Goal: Task Accomplishment & Management: Manage account settings

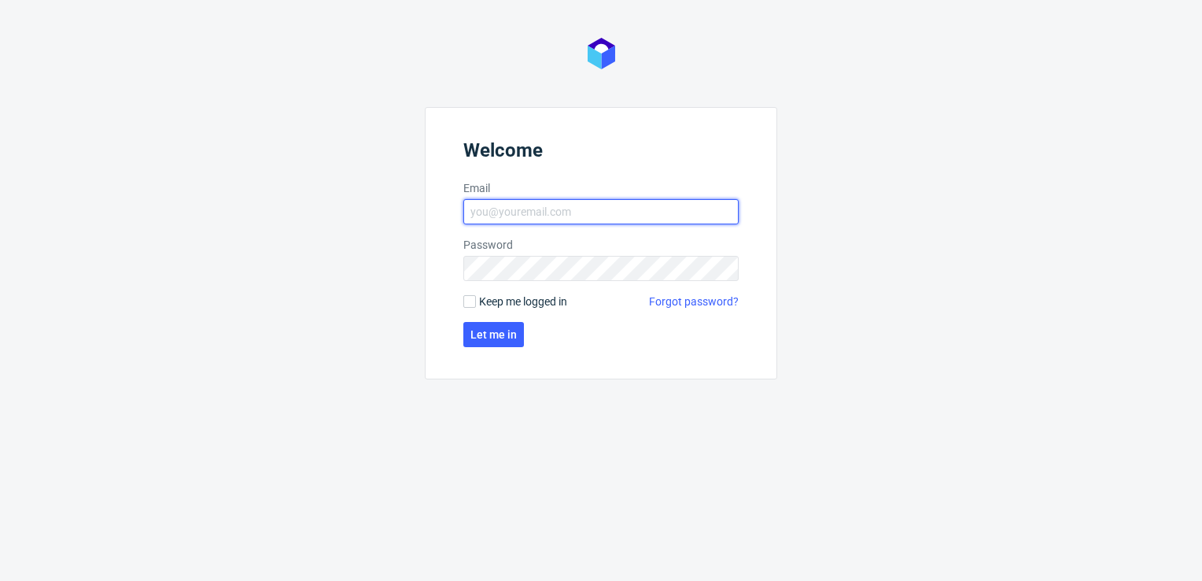
click at [621, 216] on input "Email" at bounding box center [600, 211] width 275 height 25
type input "[PERSON_NAME][EMAIL_ADDRESS][PERSON_NAME][DOMAIN_NAME]"
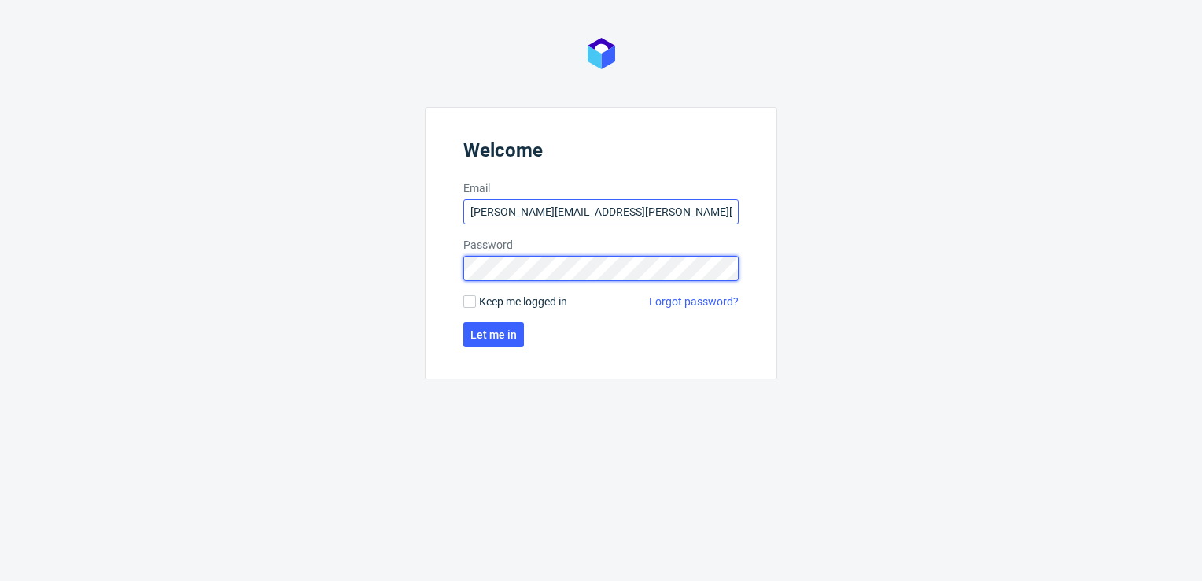
click button "Let me in" at bounding box center [493, 334] width 61 height 25
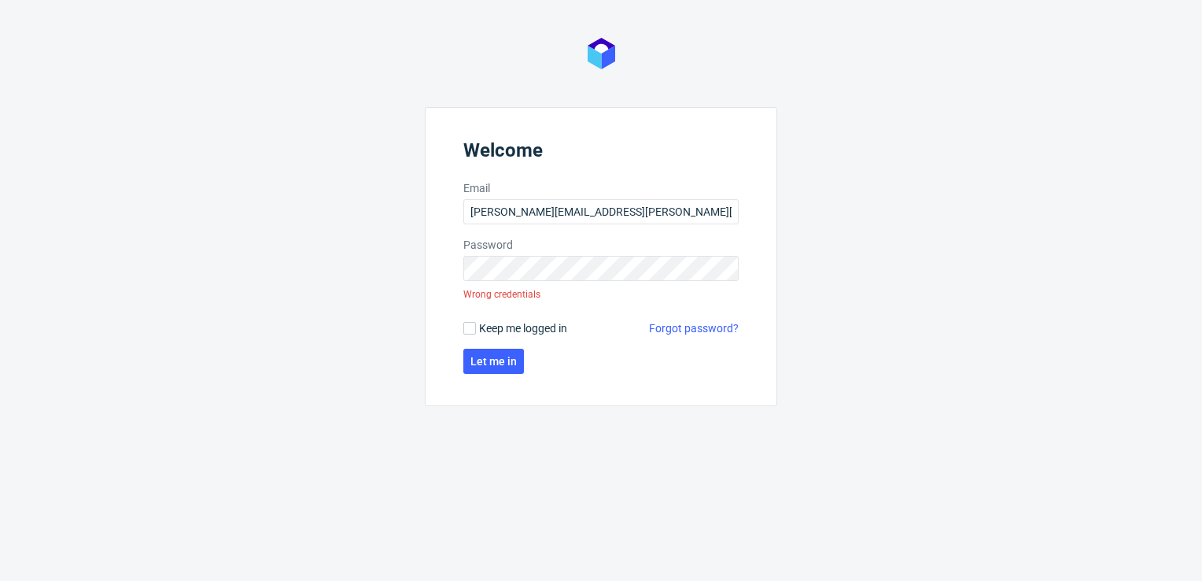
click at [669, 323] on link "Forgot password?" at bounding box center [694, 328] width 90 height 16
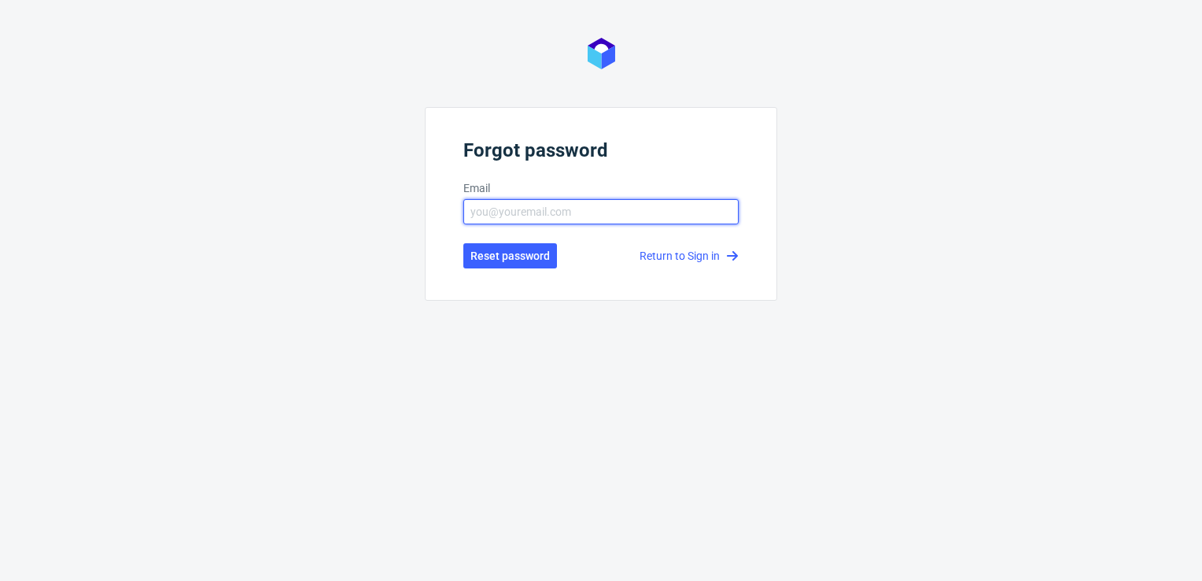
click at [611, 219] on input "text" at bounding box center [600, 211] width 275 height 25
type input "[PERSON_NAME][EMAIL_ADDRESS][PERSON_NAME][DOMAIN_NAME]"
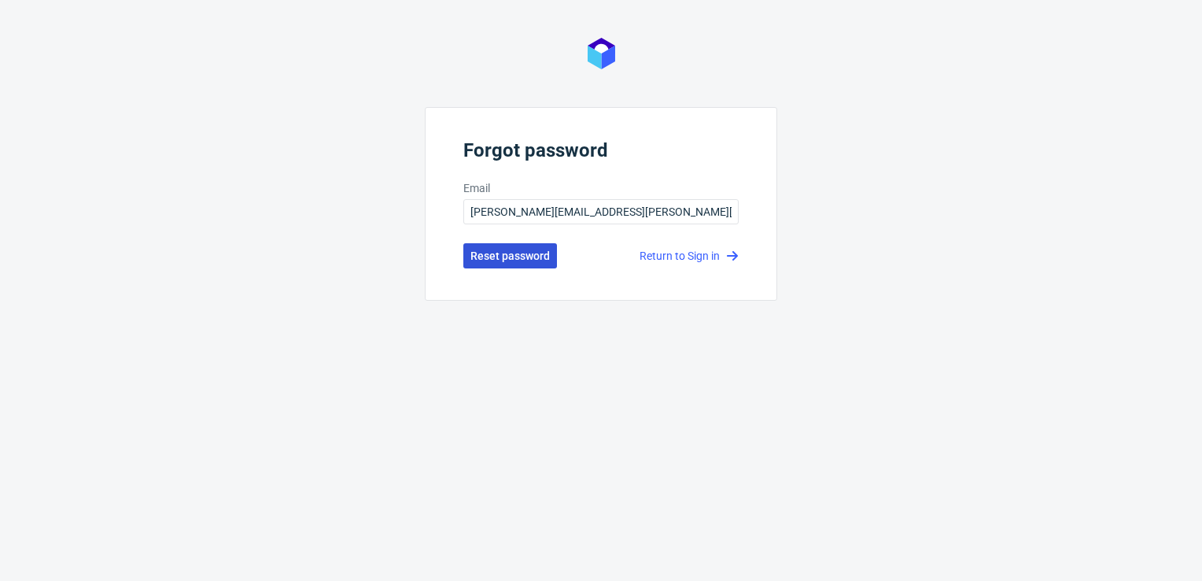
click at [515, 256] on span "Reset password" at bounding box center [509, 255] width 79 height 11
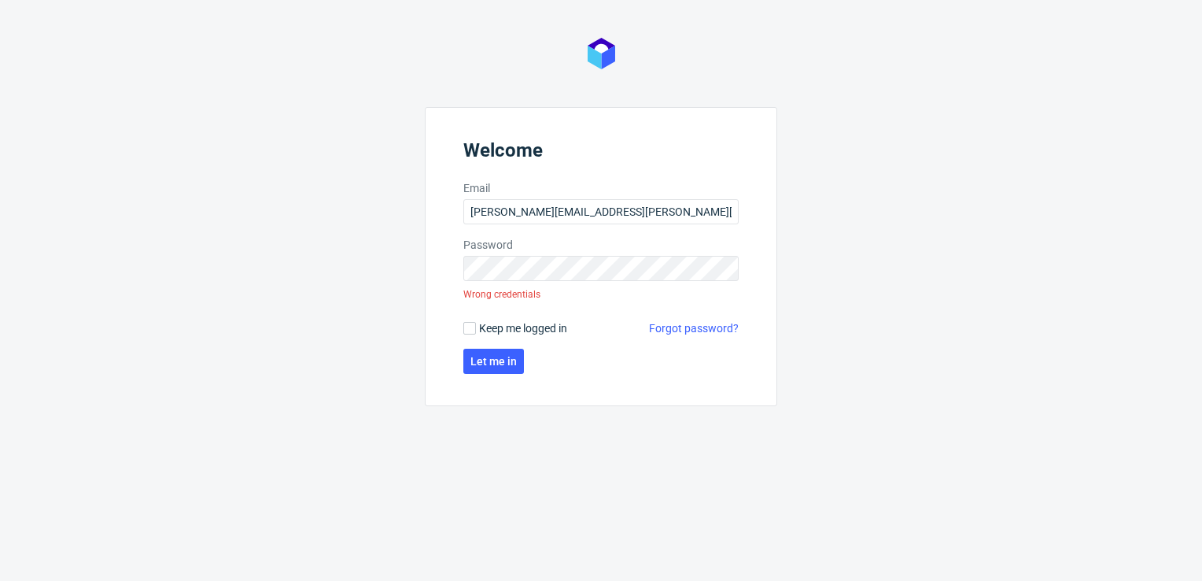
click at [548, 326] on span "Keep me logged in" at bounding box center [523, 328] width 88 height 16
click at [476, 326] on input "Keep me logged in" at bounding box center [469, 328] width 13 height 13
checkbox input "true"
click at [692, 329] on link "Forgot password?" at bounding box center [694, 328] width 90 height 16
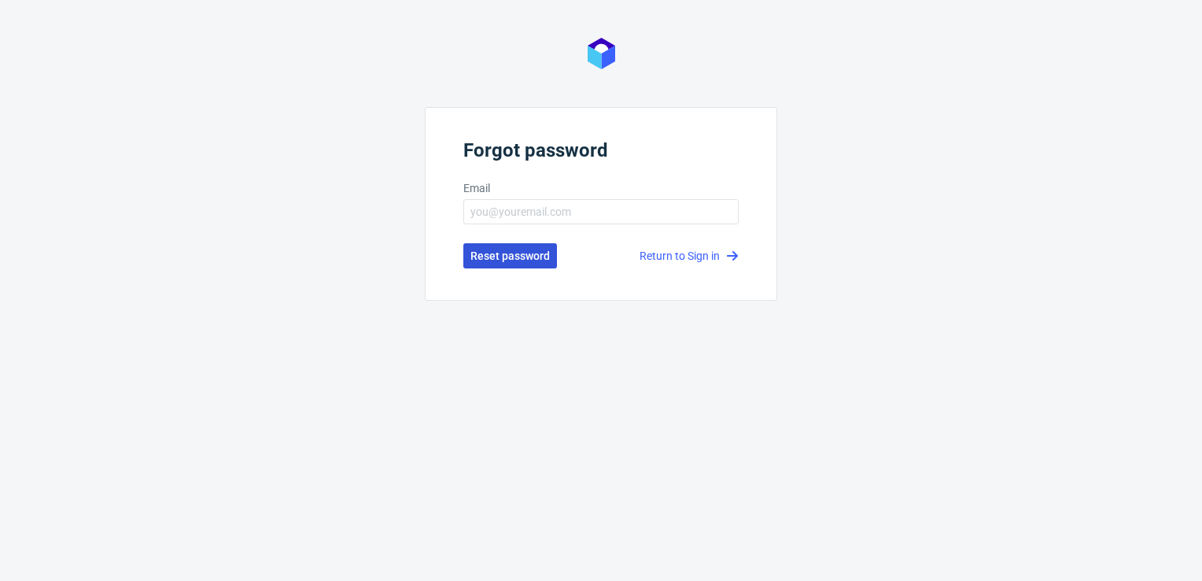
click at [488, 257] on span "Reset password" at bounding box center [509, 255] width 79 height 11
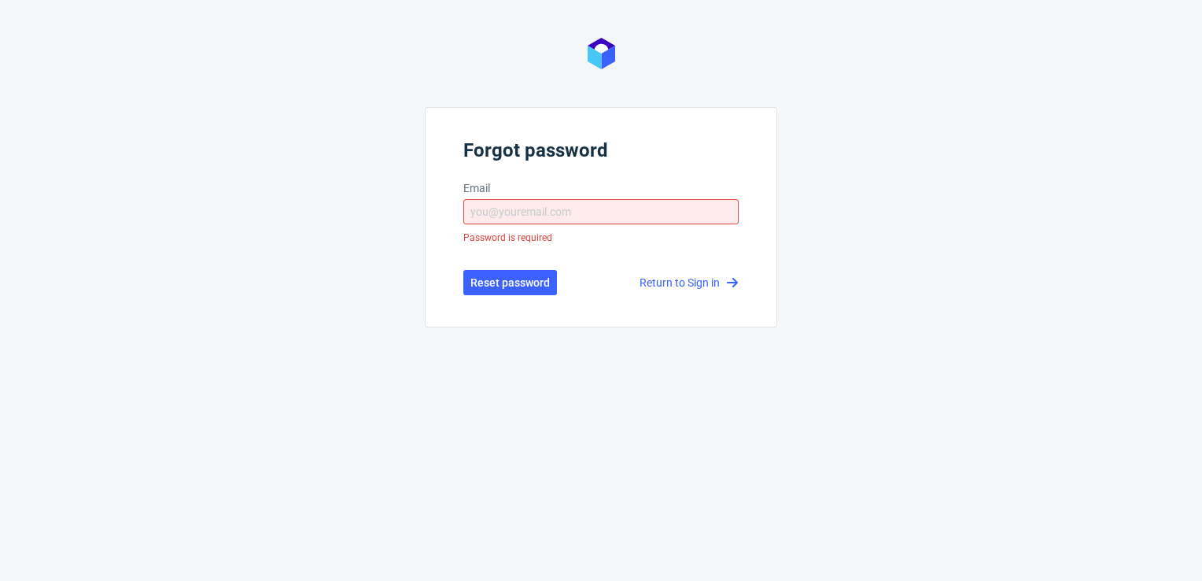
click at [654, 286] on link "Return to Sign in" at bounding box center [689, 283] width 99 height 16
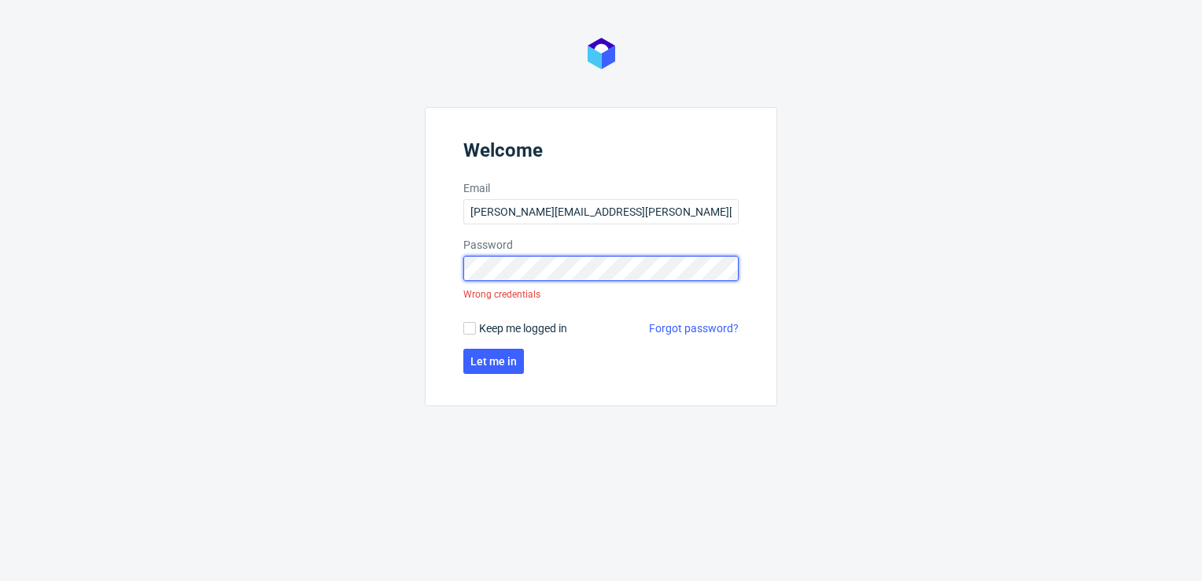
click at [350, 255] on div "Welcome Email [PERSON_NAME][EMAIL_ADDRESS][PERSON_NAME][DOMAIN_NAME] Password W…" at bounding box center [601, 290] width 1202 height 581
click at [469, 330] on input "Keep me logged in" at bounding box center [469, 328] width 13 height 13
checkbox input "true"
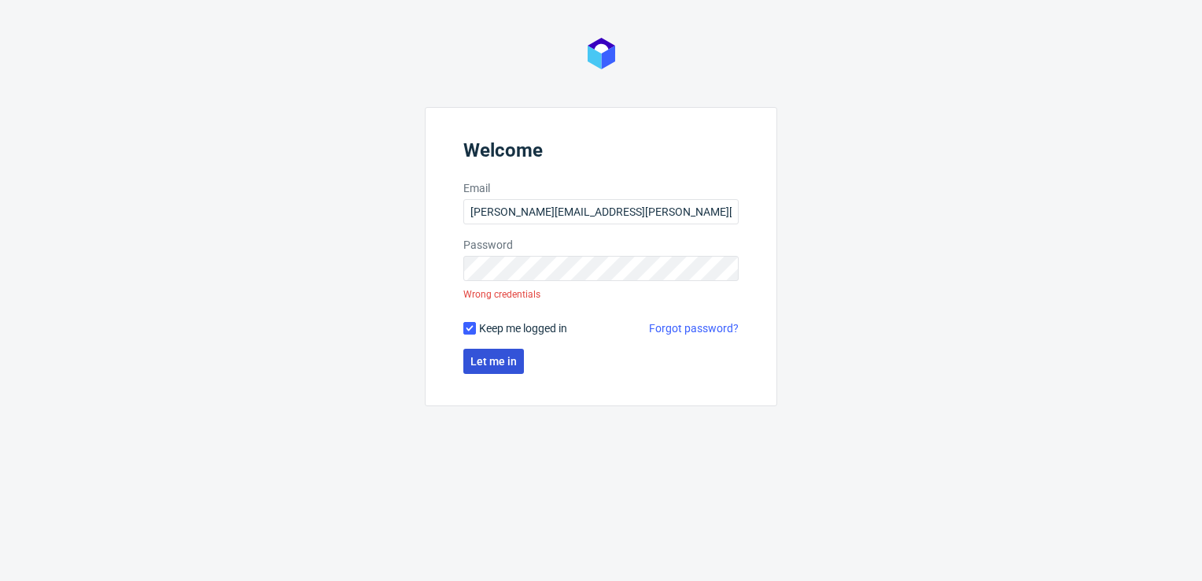
click at [491, 358] on span "Let me in" at bounding box center [493, 361] width 46 height 11
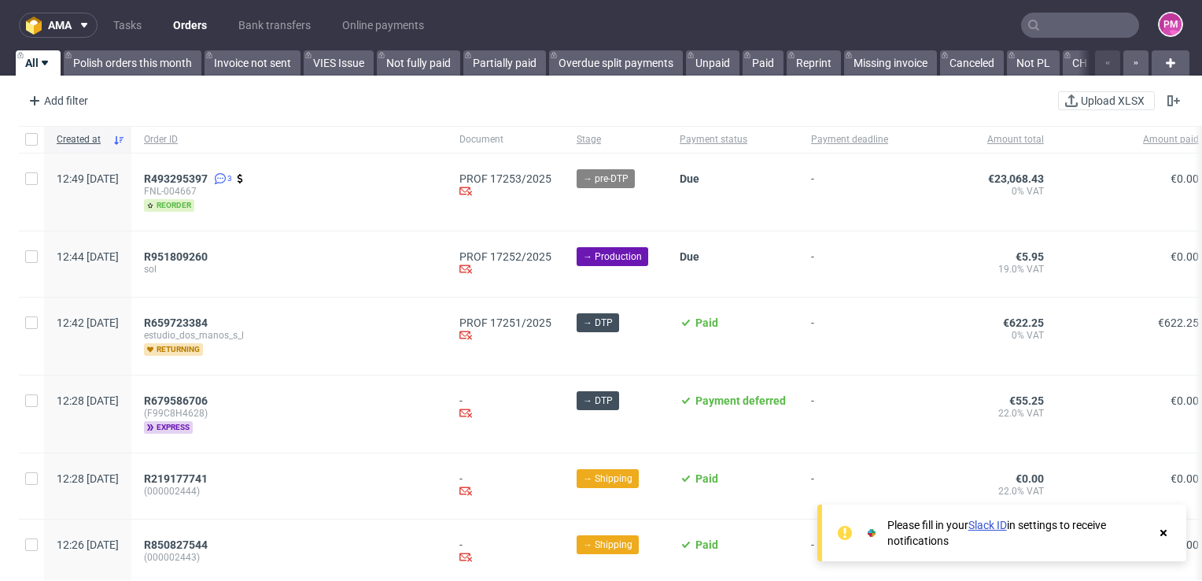
click at [1160, 534] on use at bounding box center [1163, 532] width 6 height 6
